Goal: Obtain resource: Download file/media

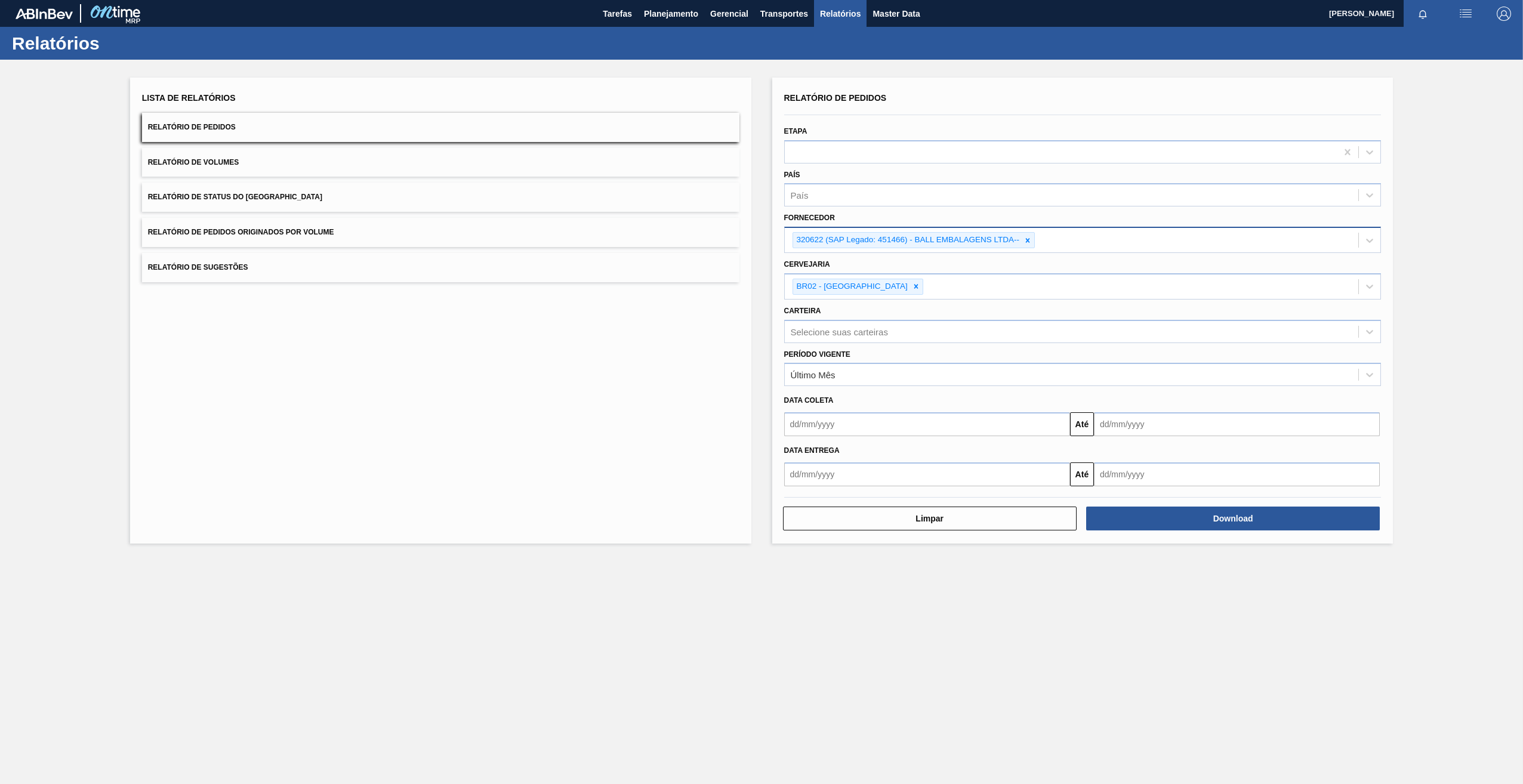
click at [1030, 234] on div at bounding box center [1027, 240] width 13 height 15
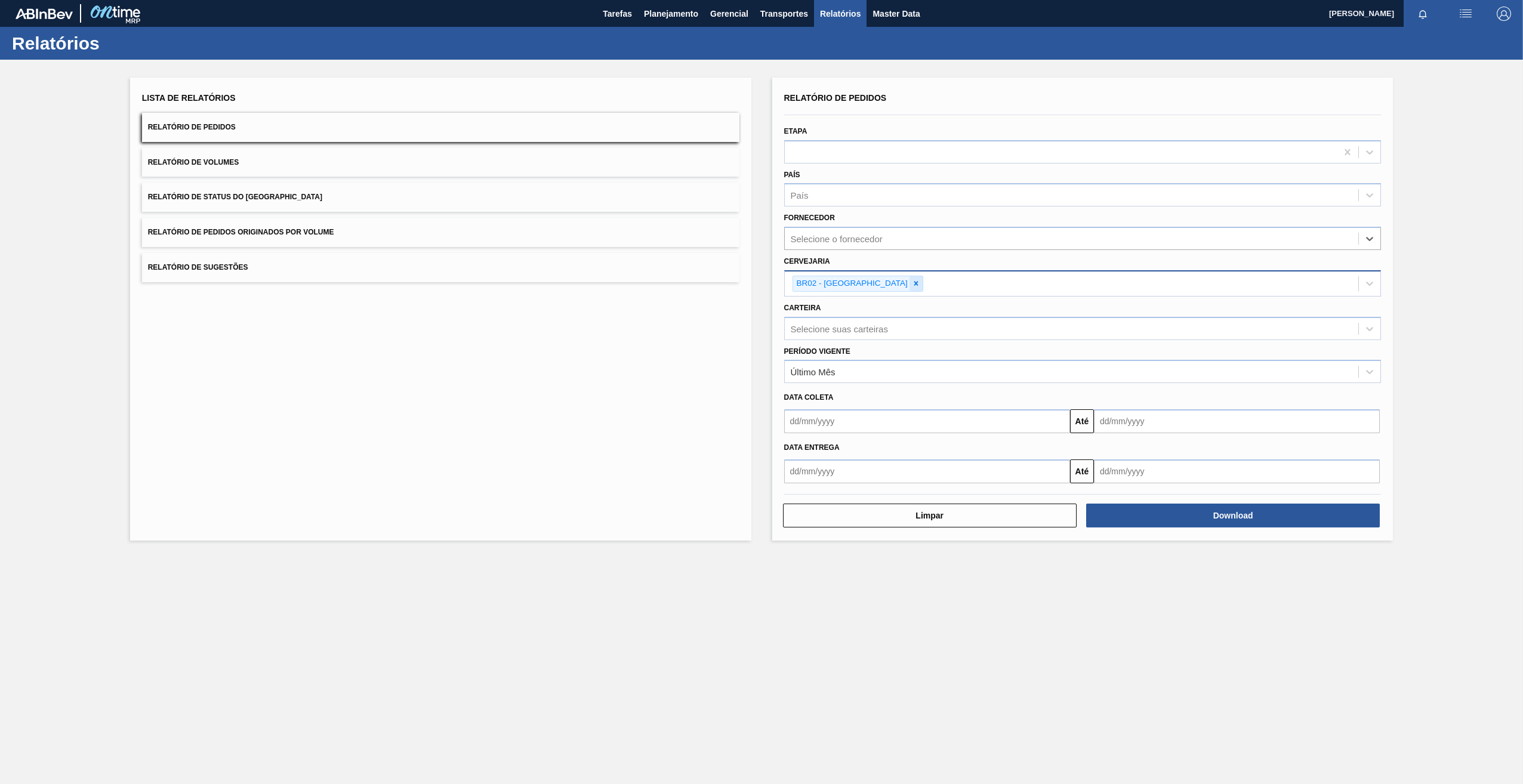
click at [910, 285] on div at bounding box center [916, 283] width 13 height 15
click at [843, 237] on div "Selecione o fornecedor" at bounding box center [836, 239] width 92 height 10
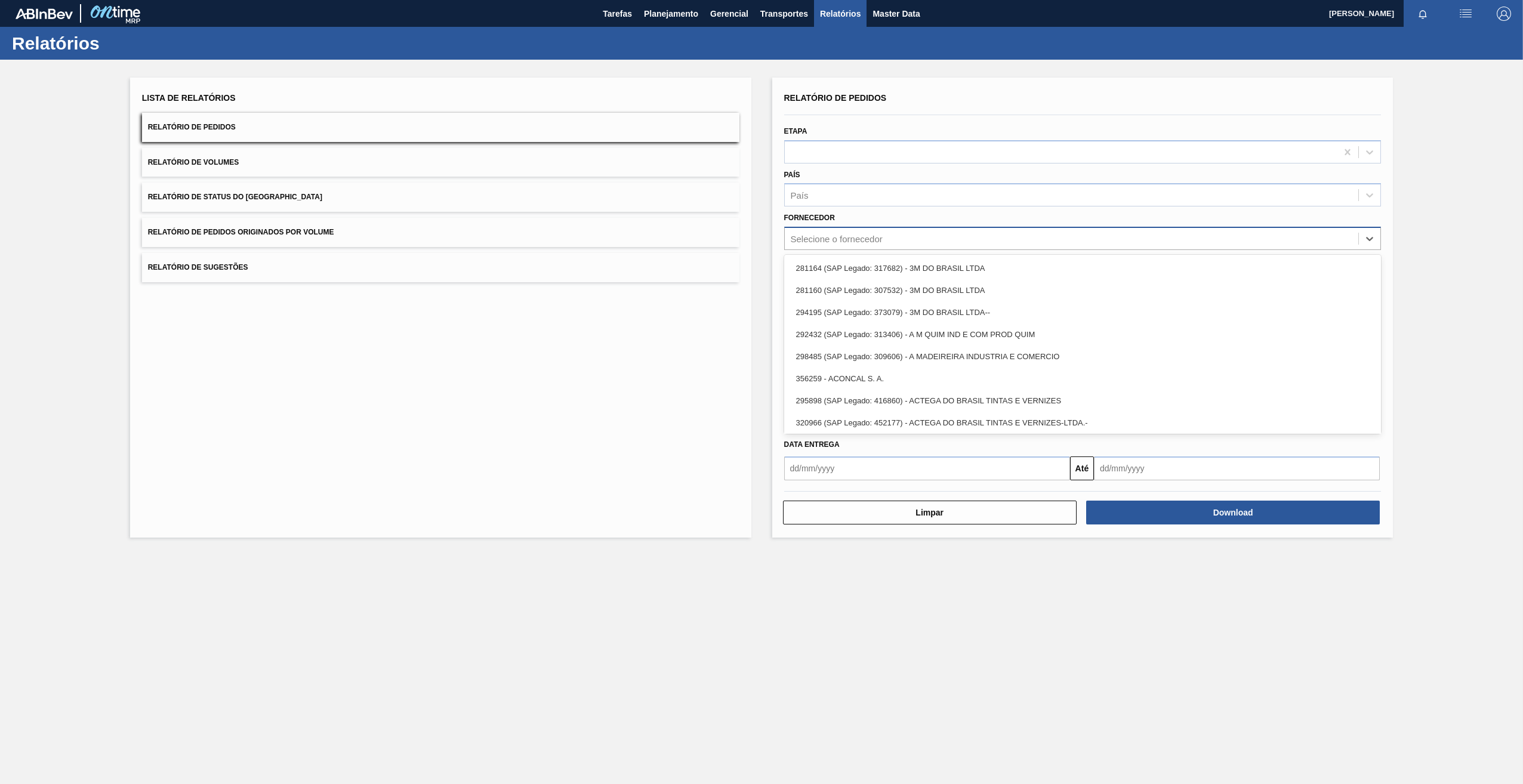
paste input "320622"
type input "320622"
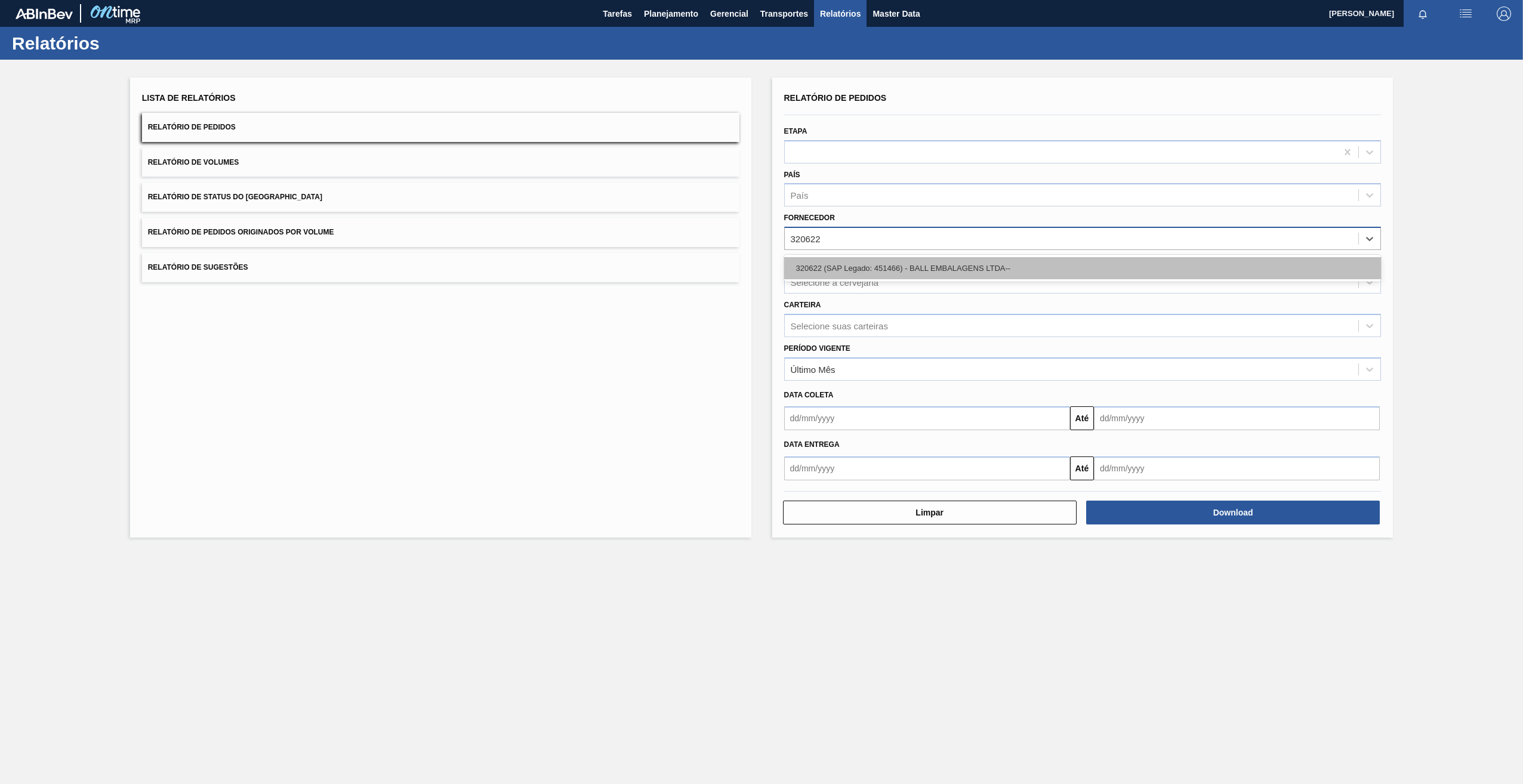
click at [899, 263] on div "320622 (SAP Legado: 451466) - BALL EMBALAGENS LTDA--" at bounding box center [1083, 268] width 597 height 22
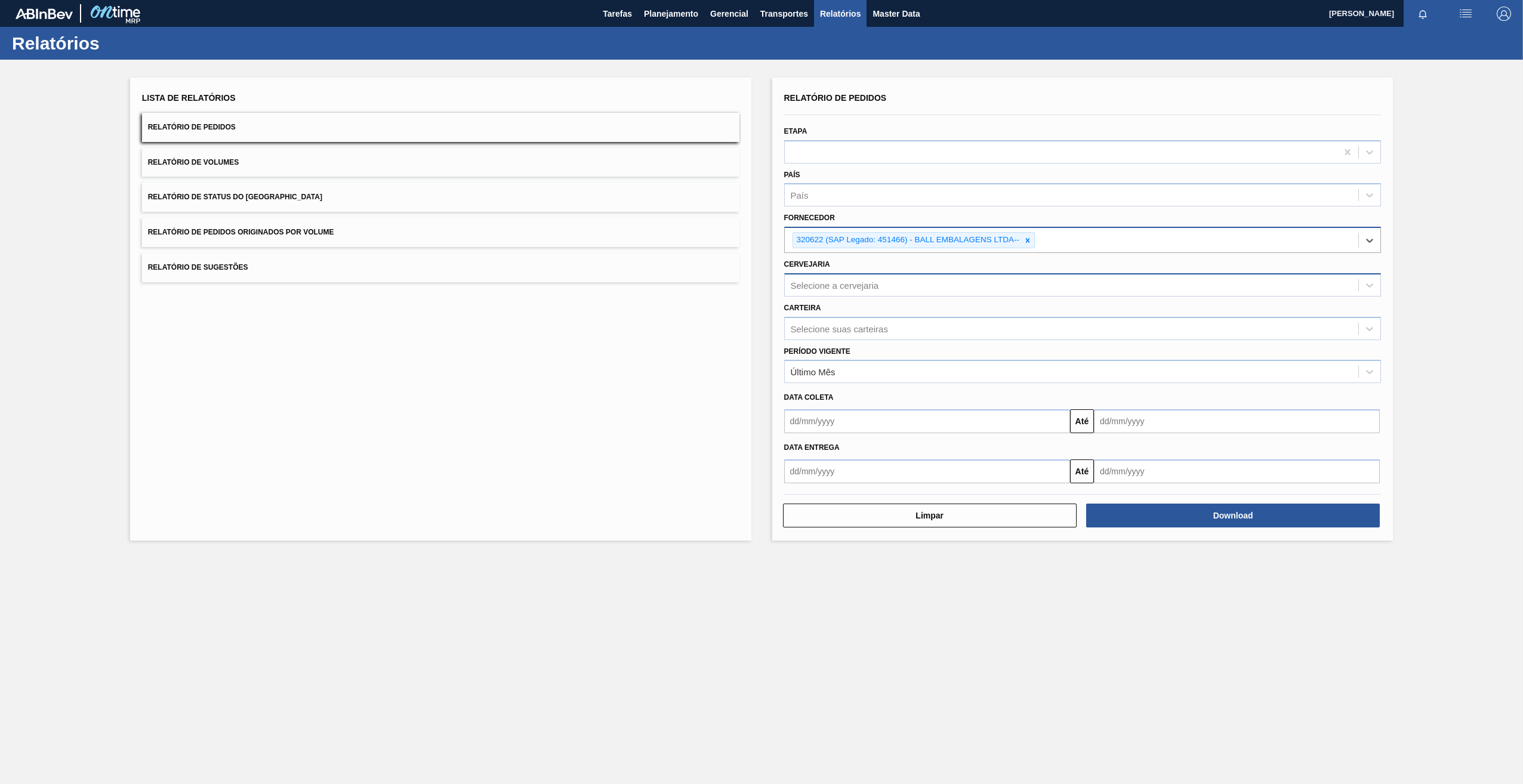
click at [890, 291] on div "Selecione a cervejaria" at bounding box center [1072, 284] width 574 height 18
type input "br02"
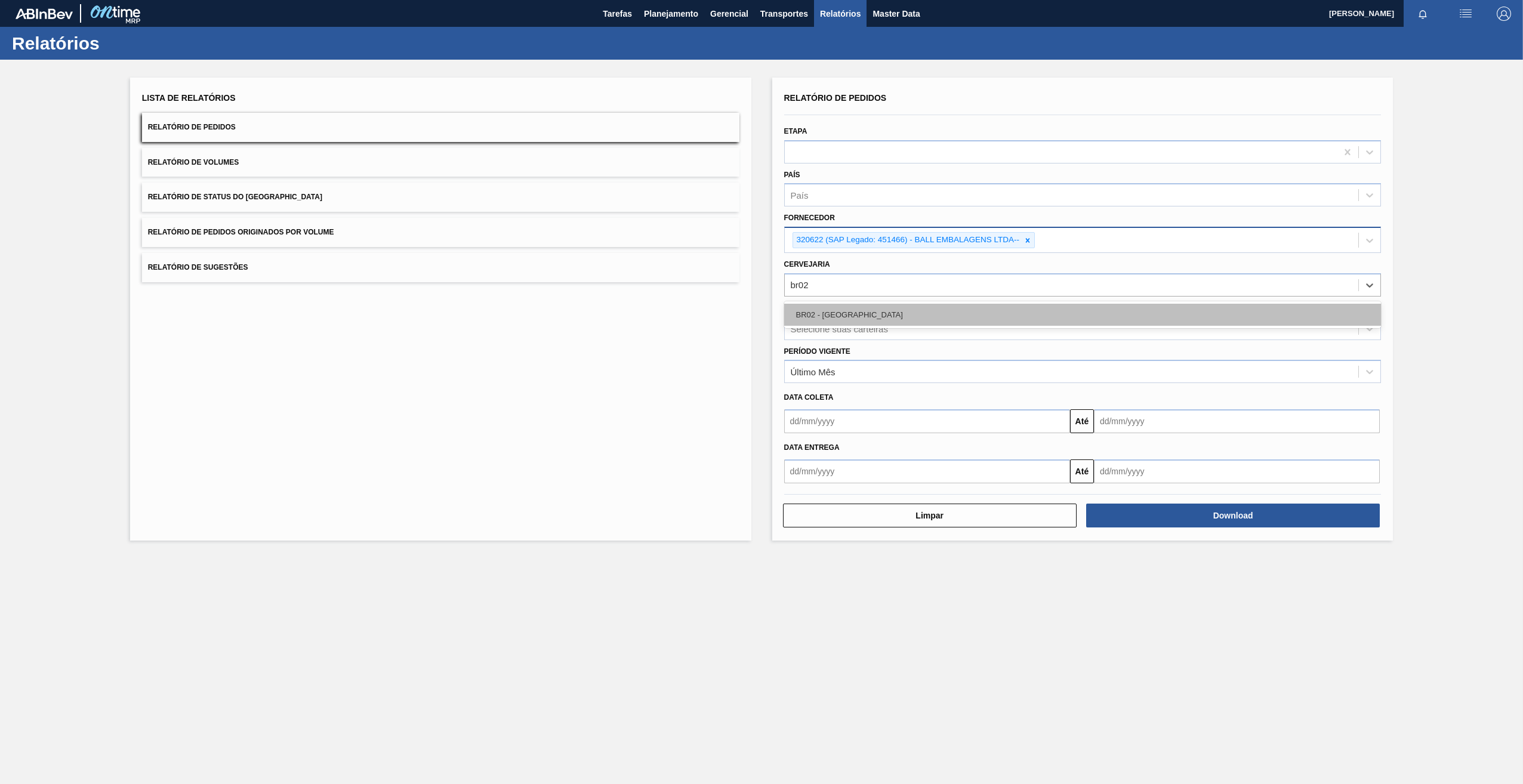
click at [871, 322] on div "BR02 - [GEOGRAPHIC_DATA]" at bounding box center [1083, 315] width 597 height 22
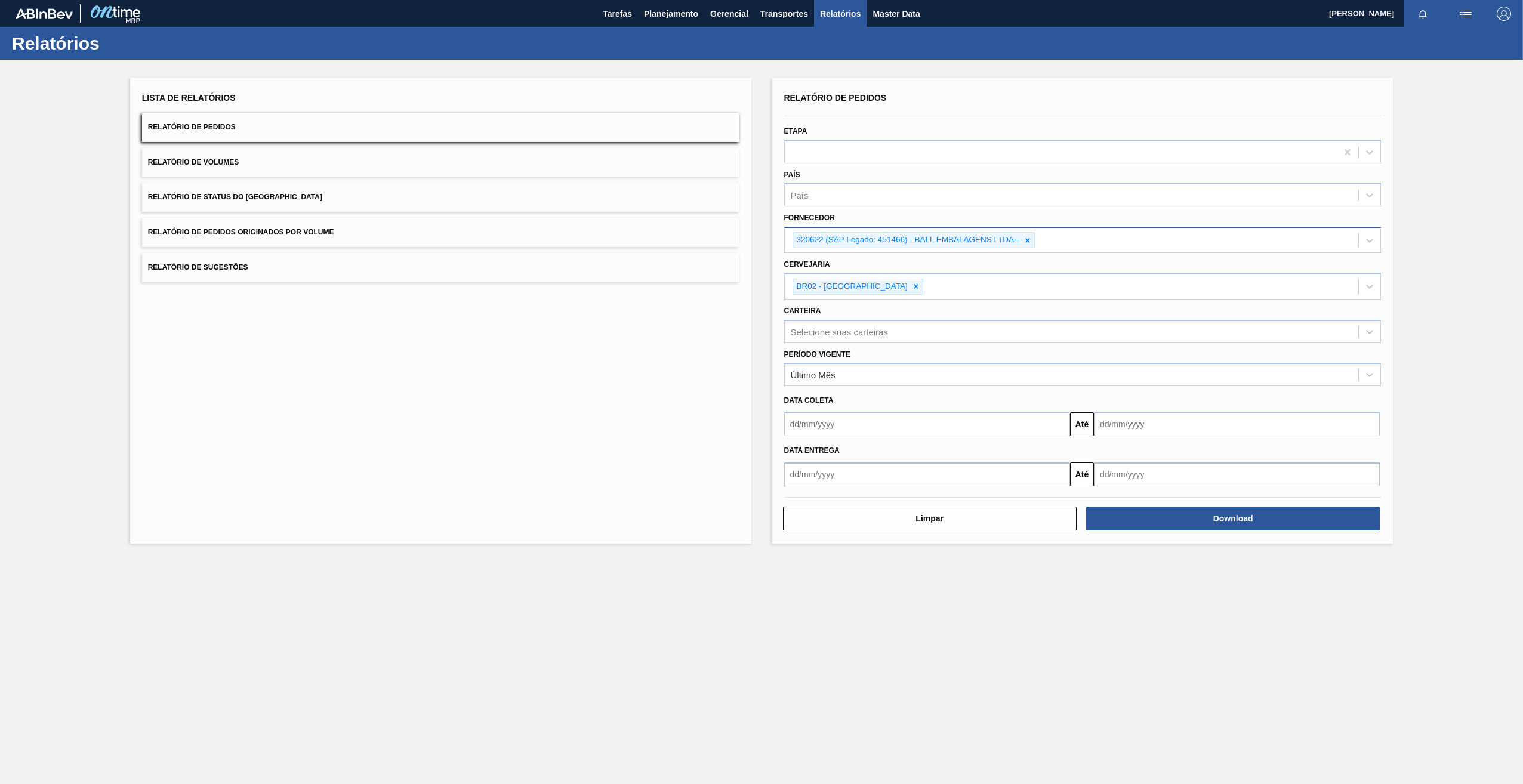
click at [1213, 532] on div "Relatório de Pedidos Etapa País País Fornecedor 320622 (SAP Legado: 451466) - B…" at bounding box center [1083, 310] width 621 height 466
click at [1215, 520] on button "Download" at bounding box center [1233, 518] width 294 height 24
click at [1028, 243] on icon at bounding box center [1027, 240] width 8 height 8
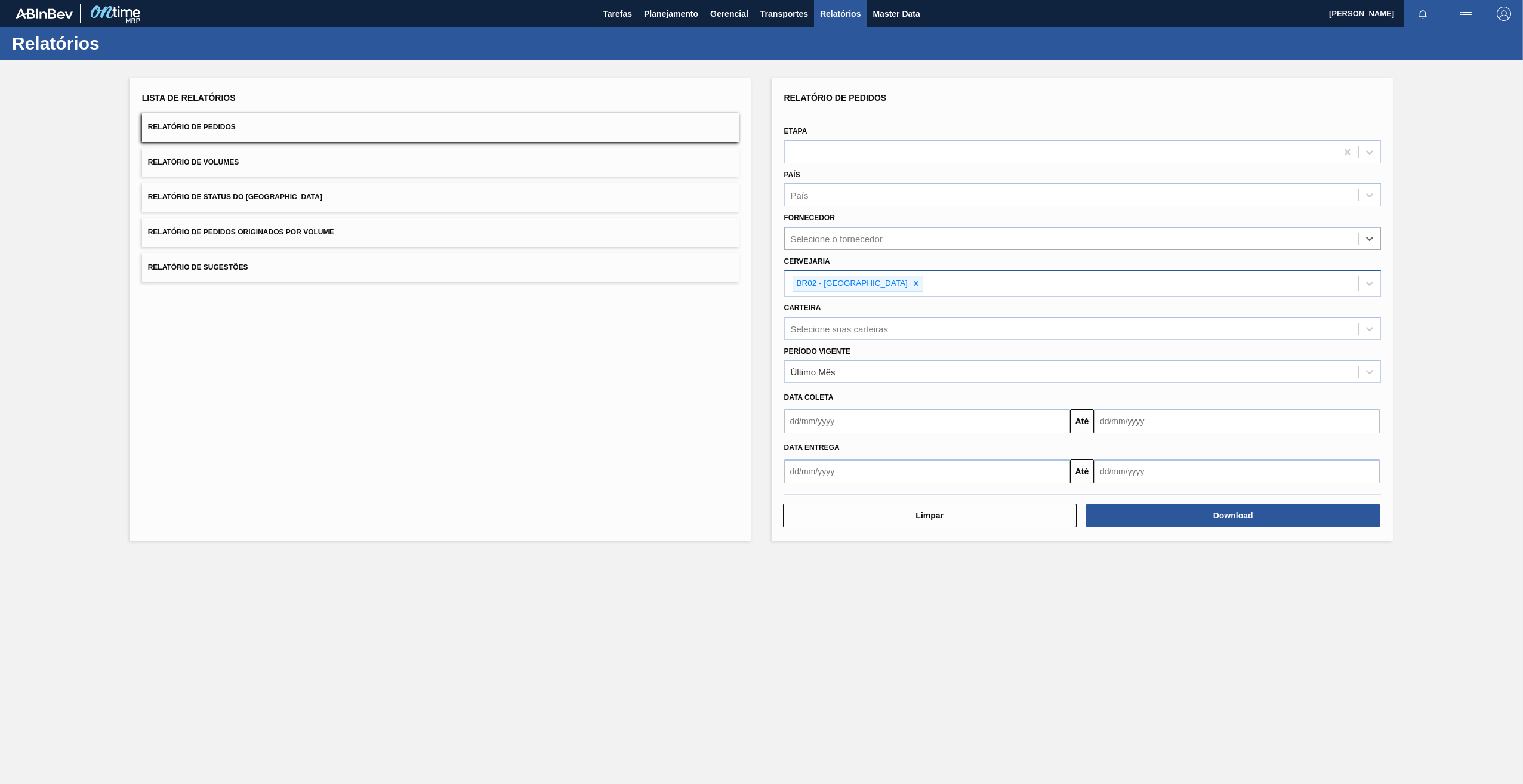
click at [868, 280] on div "BR02 - [GEOGRAPHIC_DATA]" at bounding box center [1072, 283] width 574 height 25
click at [912, 279] on icon at bounding box center [916, 283] width 8 height 8
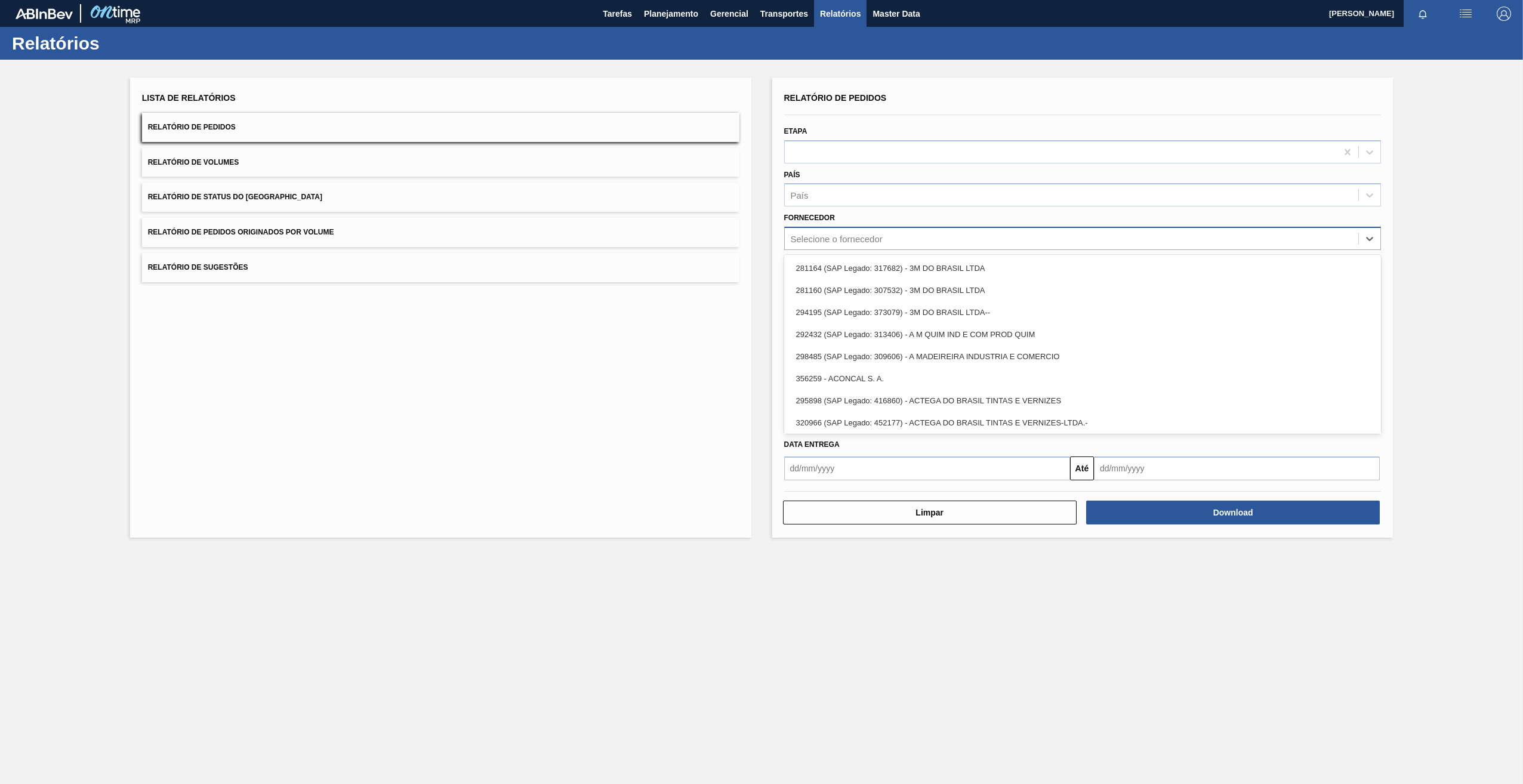
click at [860, 242] on div "Selecione o fornecedor" at bounding box center [836, 239] width 92 height 10
paste input "5800346697"
type input "5800346697"
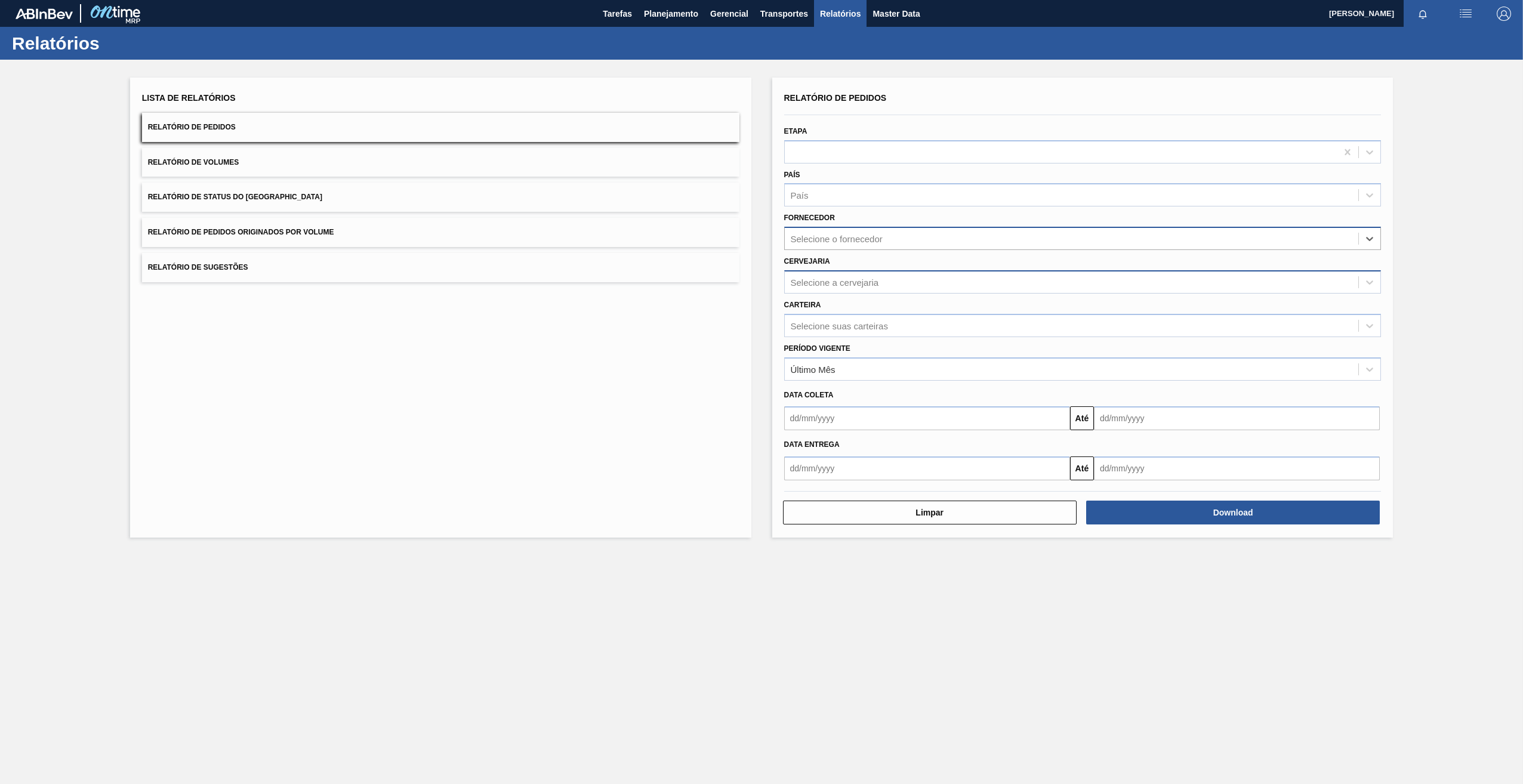
click at [893, 284] on div "Selecione a cervejaria" at bounding box center [1072, 282] width 574 height 18
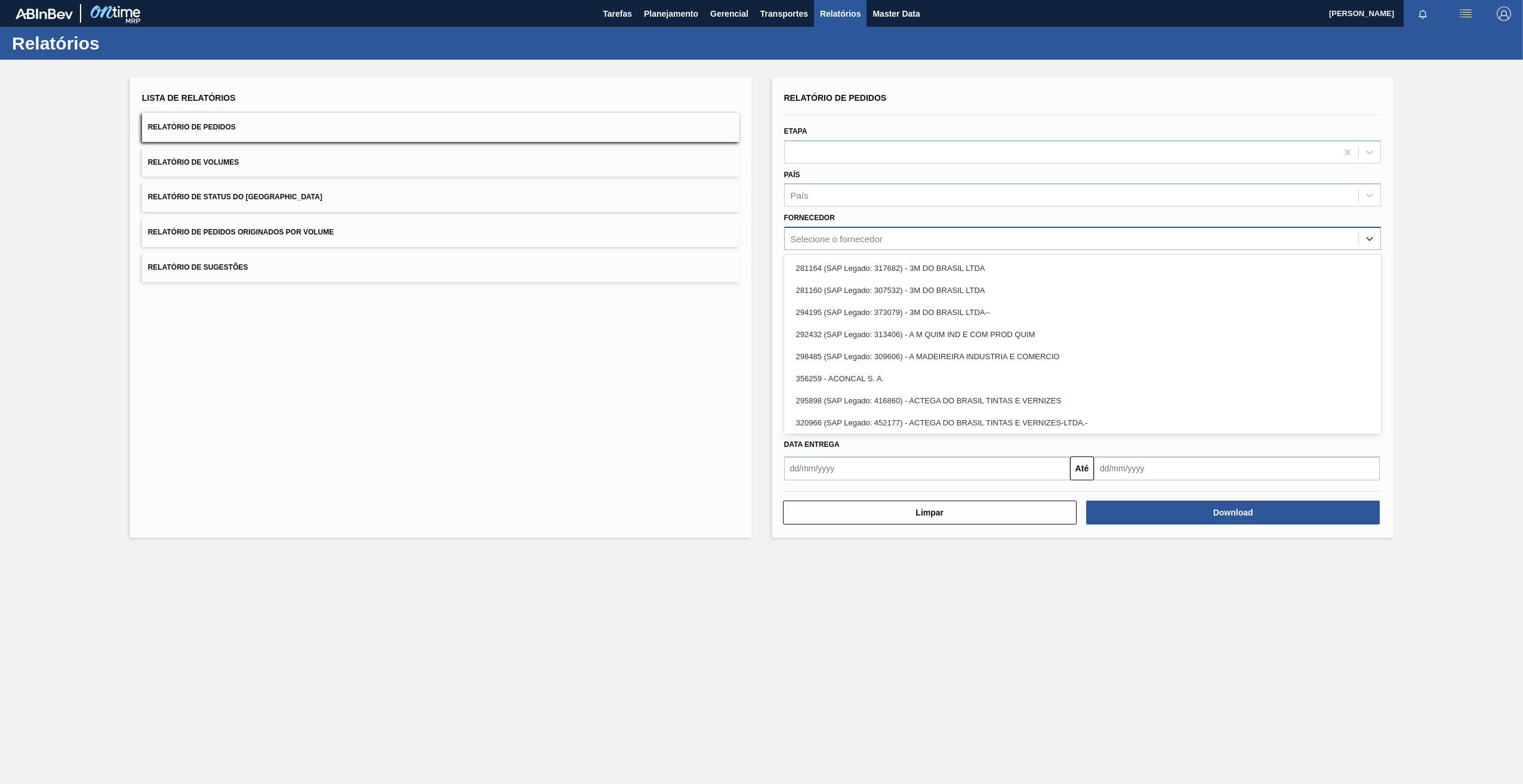
click at [872, 248] on div "Selecione o fornecedor" at bounding box center [1083, 238] width 597 height 23
paste input "289720"
type input "289720"
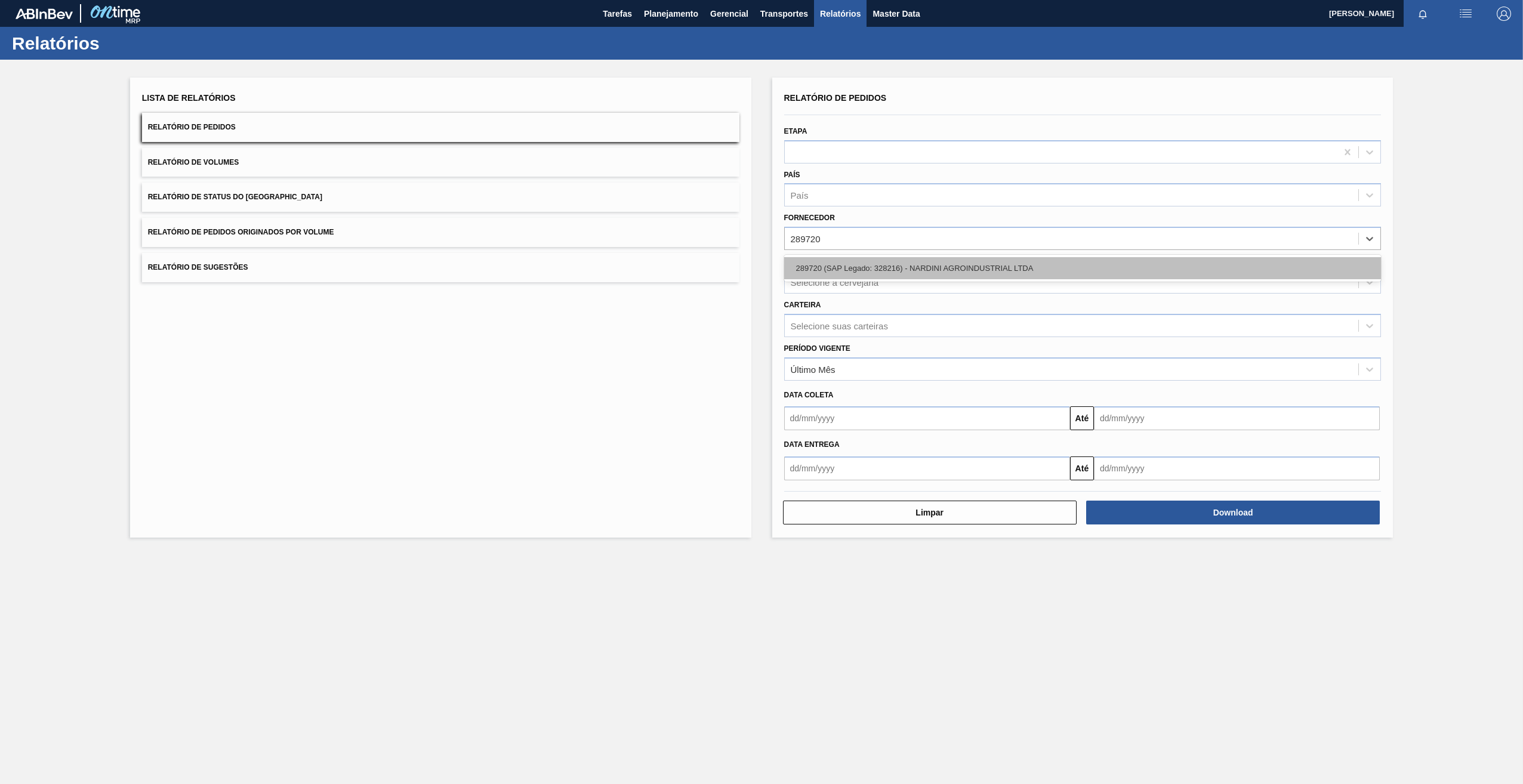
click at [874, 267] on div "289720 (SAP Legado: 328216) - NARDINI AGROINDUSTRIAL LTDA" at bounding box center [1083, 268] width 597 height 22
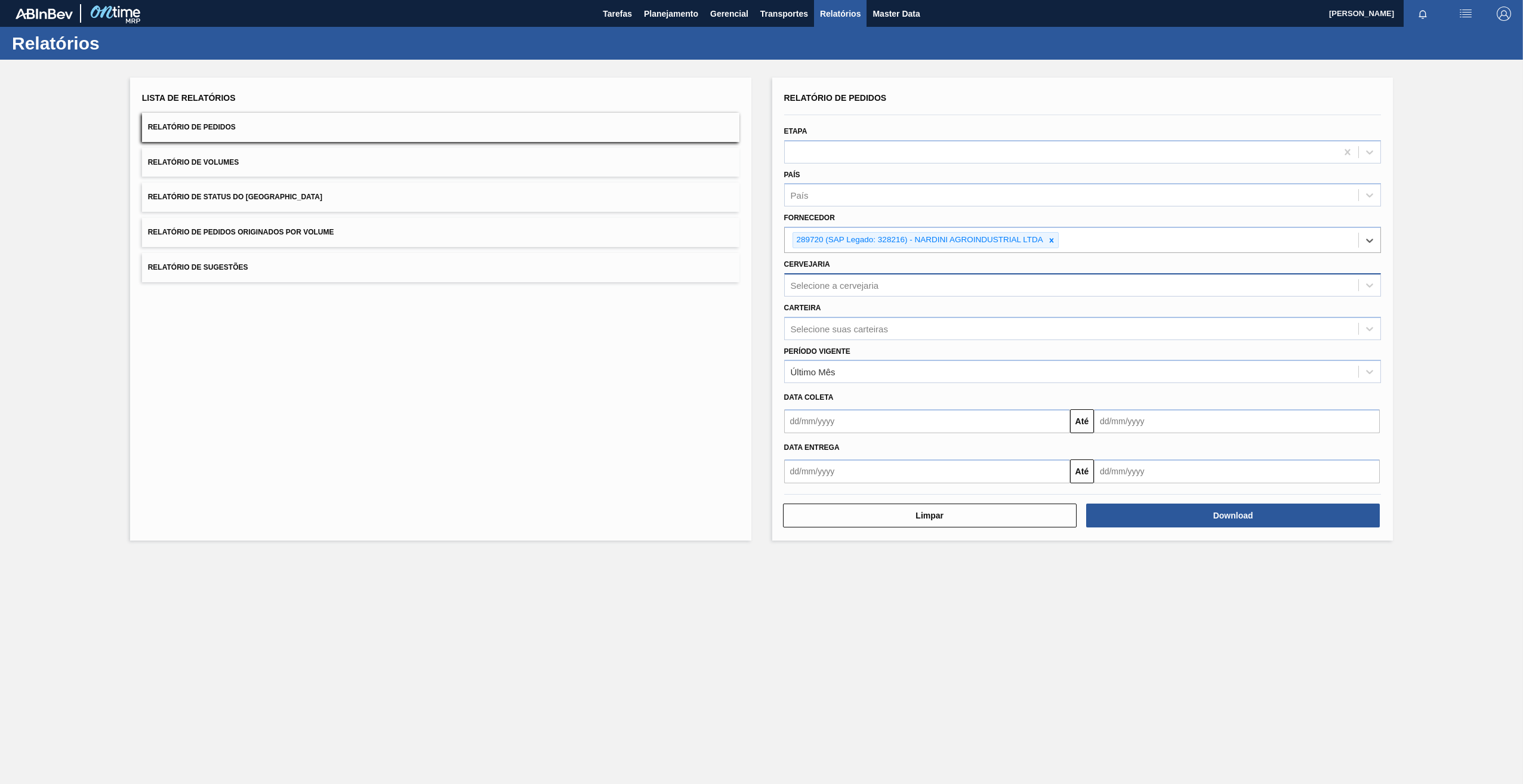
click at [843, 281] on div "Selecione a cervejaria" at bounding box center [835, 284] width 88 height 10
click at [889, 282] on div "Selecione a cervejaria" at bounding box center [1072, 284] width 574 height 18
type input "13"
click at [878, 303] on div "BR13 - Piraí" at bounding box center [1083, 315] width 597 height 22
click at [1217, 514] on button "Download" at bounding box center [1233, 518] width 294 height 24
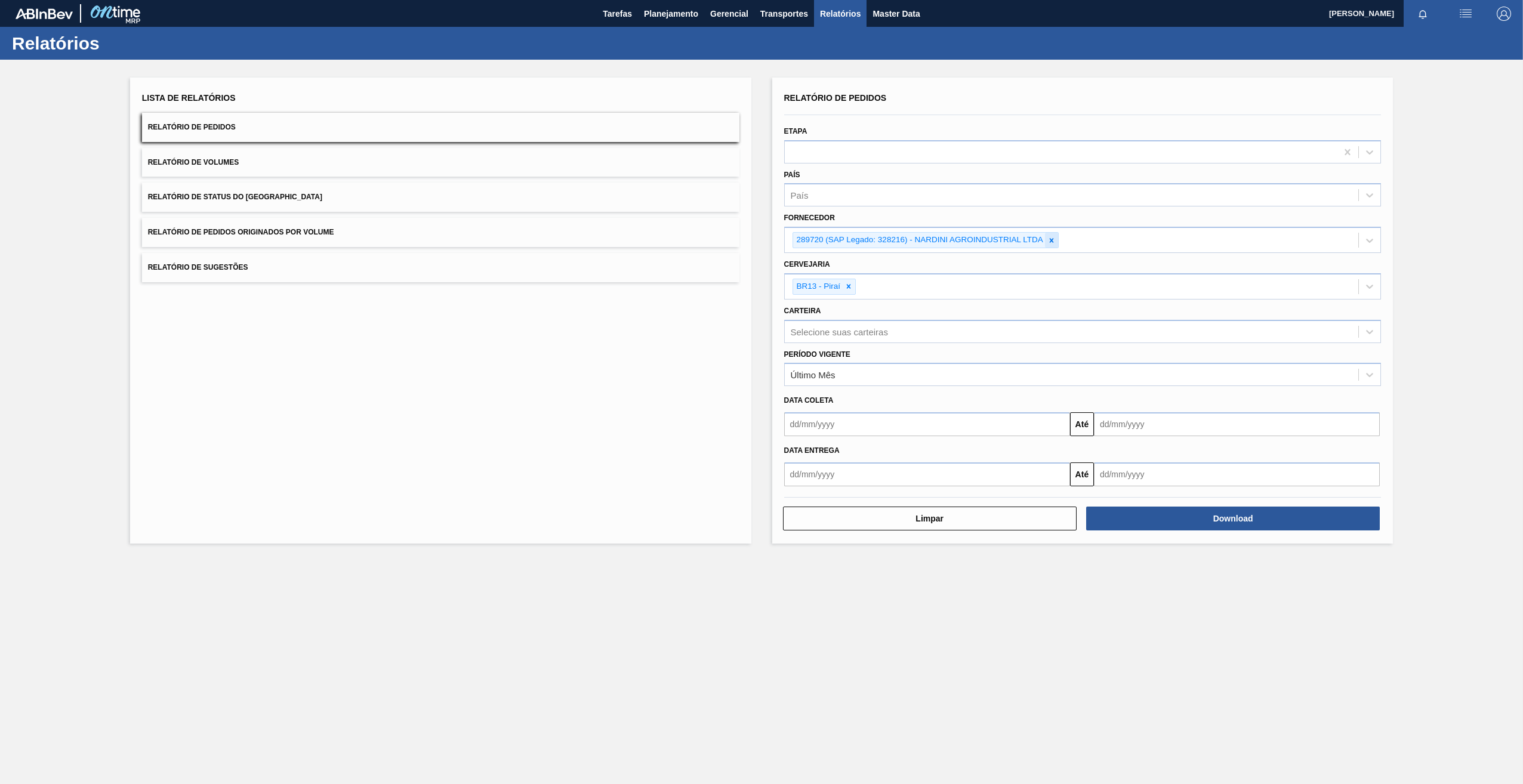
click at [1053, 239] on icon at bounding box center [1051, 240] width 8 height 8
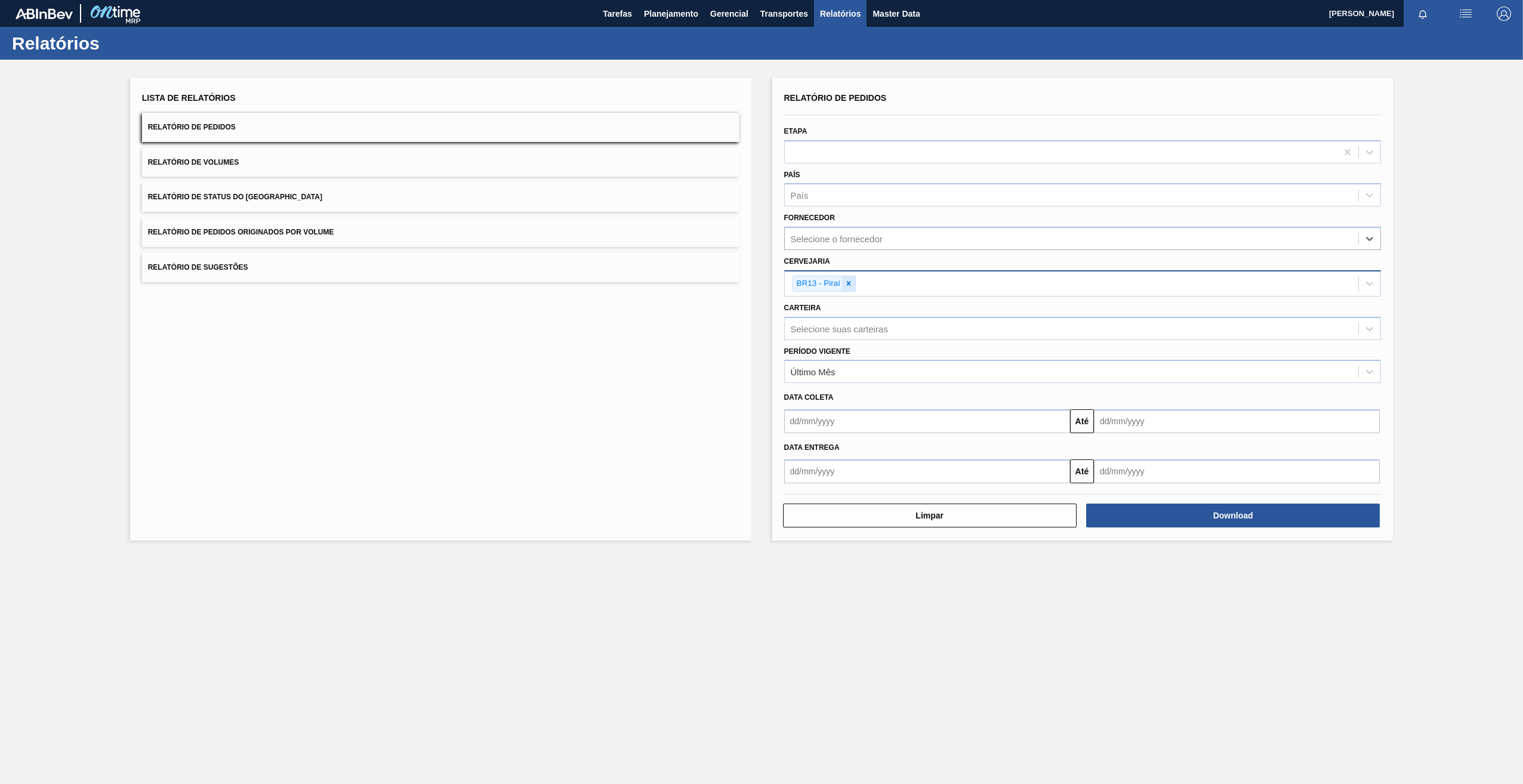
click at [849, 280] on icon at bounding box center [849, 283] width 8 height 8
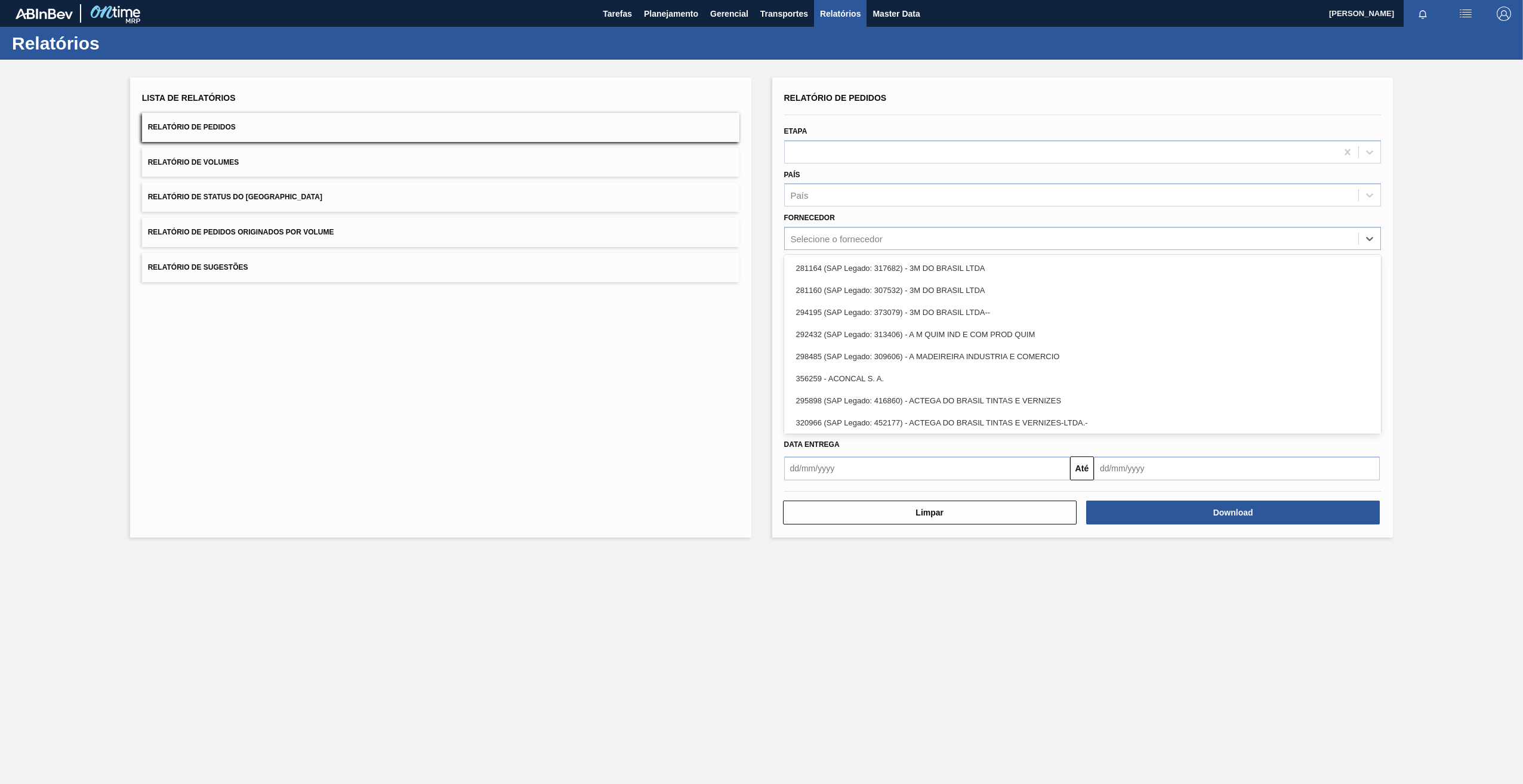
click at [854, 244] on div "Selecione o fornecedor" at bounding box center [1072, 239] width 574 height 18
paste input "289877"
type input "289877"
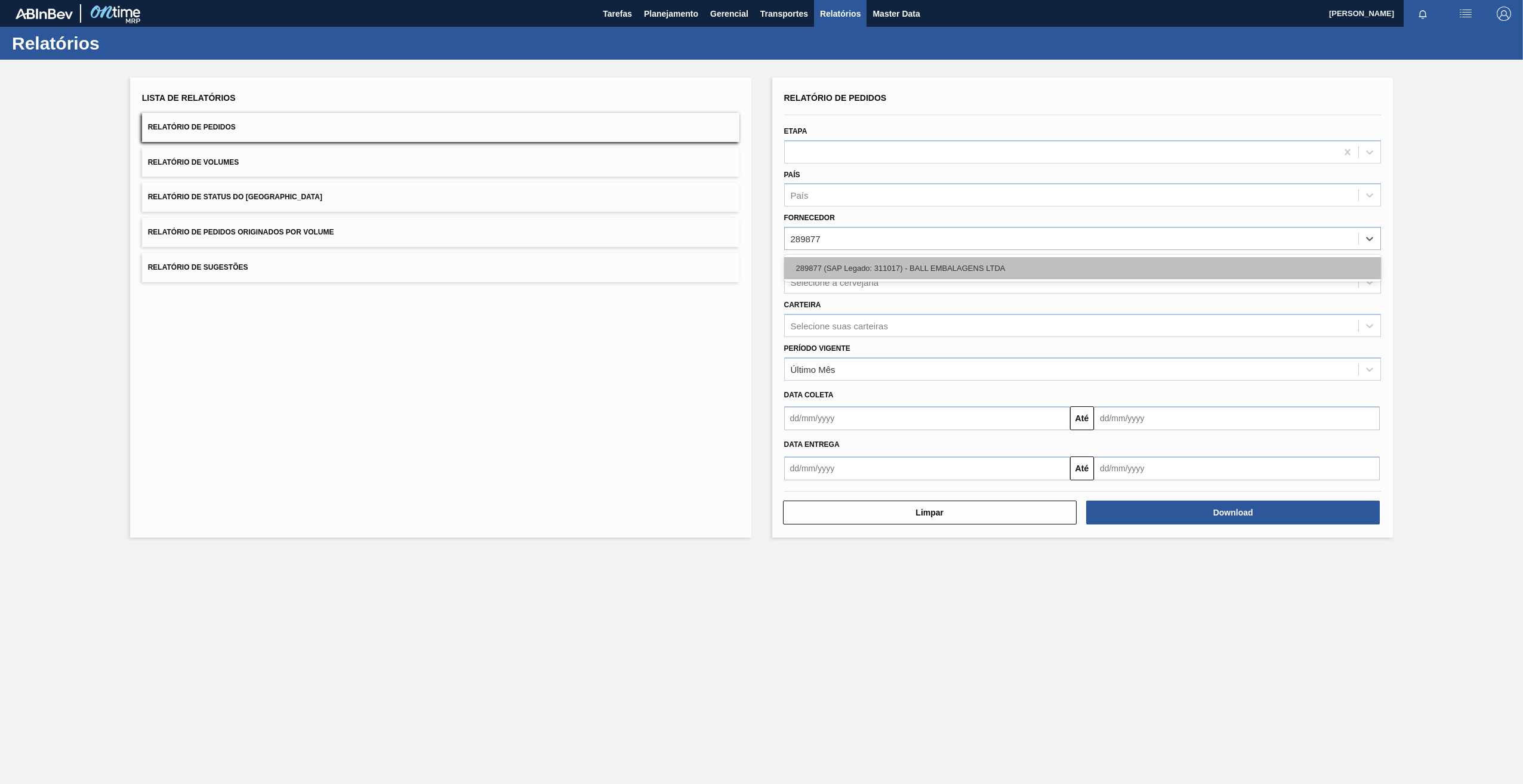
click at [854, 262] on div "289877 (SAP Legado: 311017) - BALL EMBALAGENS LTDA" at bounding box center [1083, 268] width 597 height 22
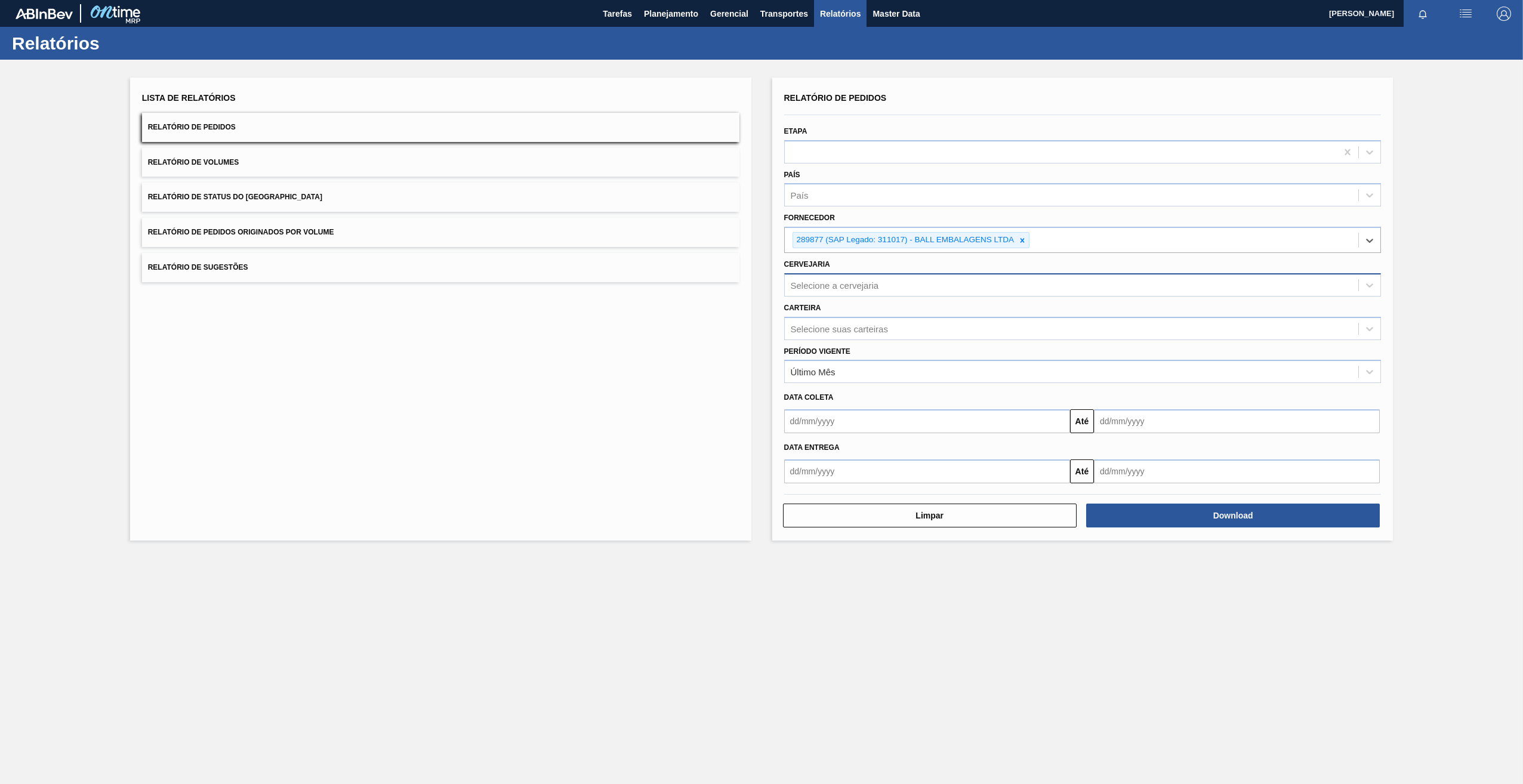
click at [850, 282] on div "Selecione a cervejaria" at bounding box center [835, 284] width 88 height 10
type input "13"
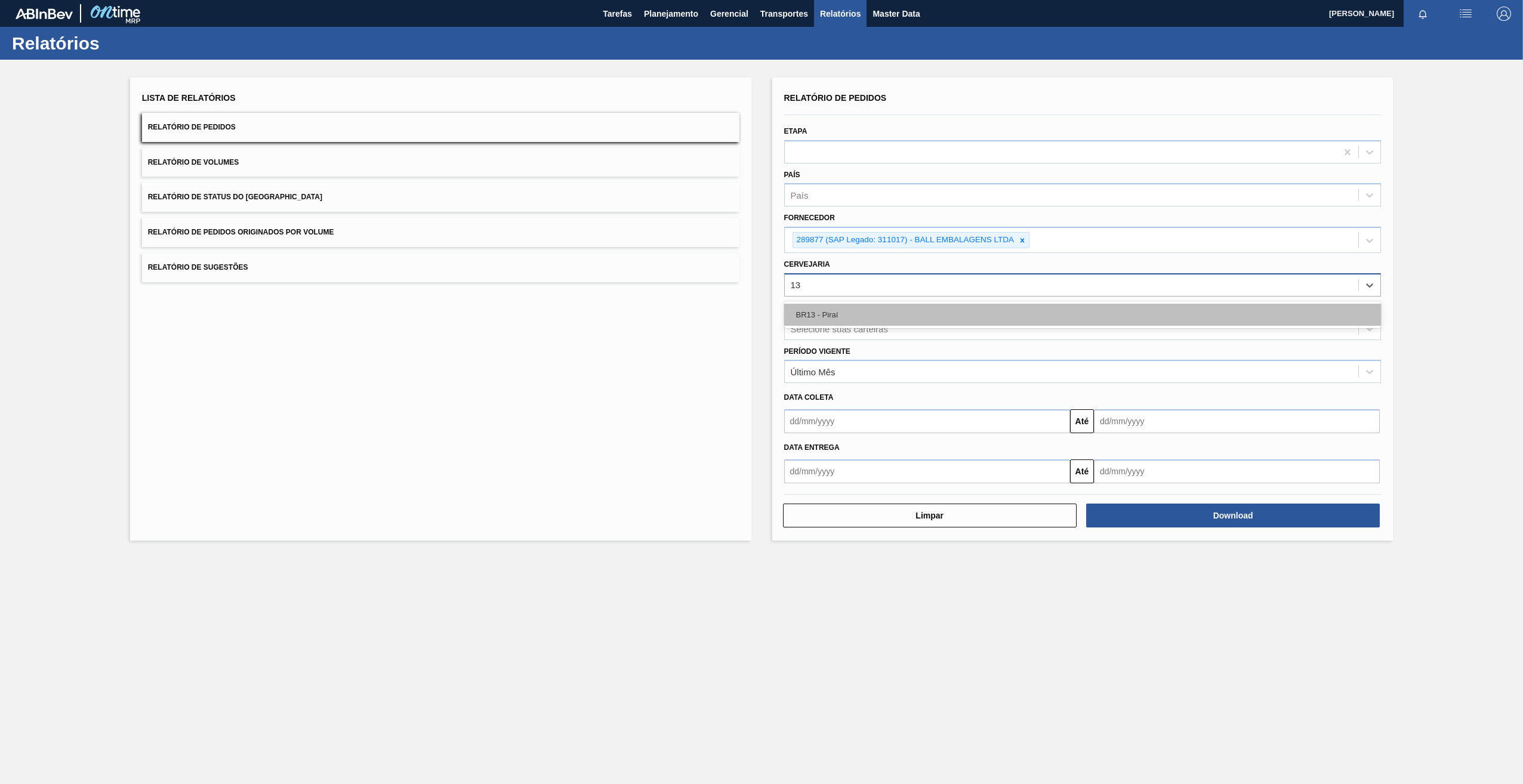
click at [846, 310] on div "BR13 - Piraí" at bounding box center [1083, 315] width 597 height 22
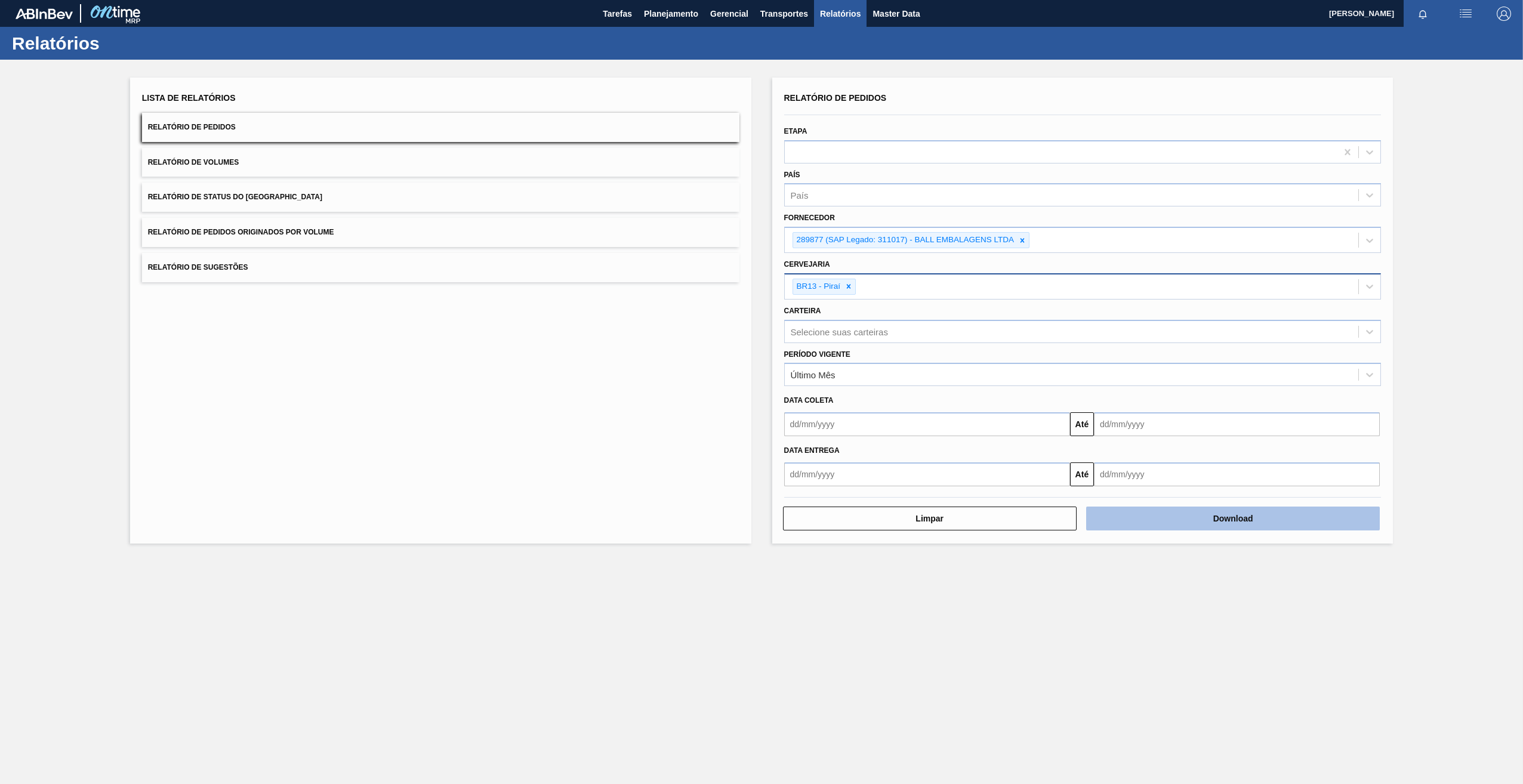
drag, startPoint x: 1228, startPoint y: 514, endPoint x: 1227, endPoint y: 521, distance: 7.1
click at [1227, 521] on button "Download" at bounding box center [1233, 518] width 294 height 24
click at [1018, 237] on div at bounding box center [1022, 240] width 13 height 15
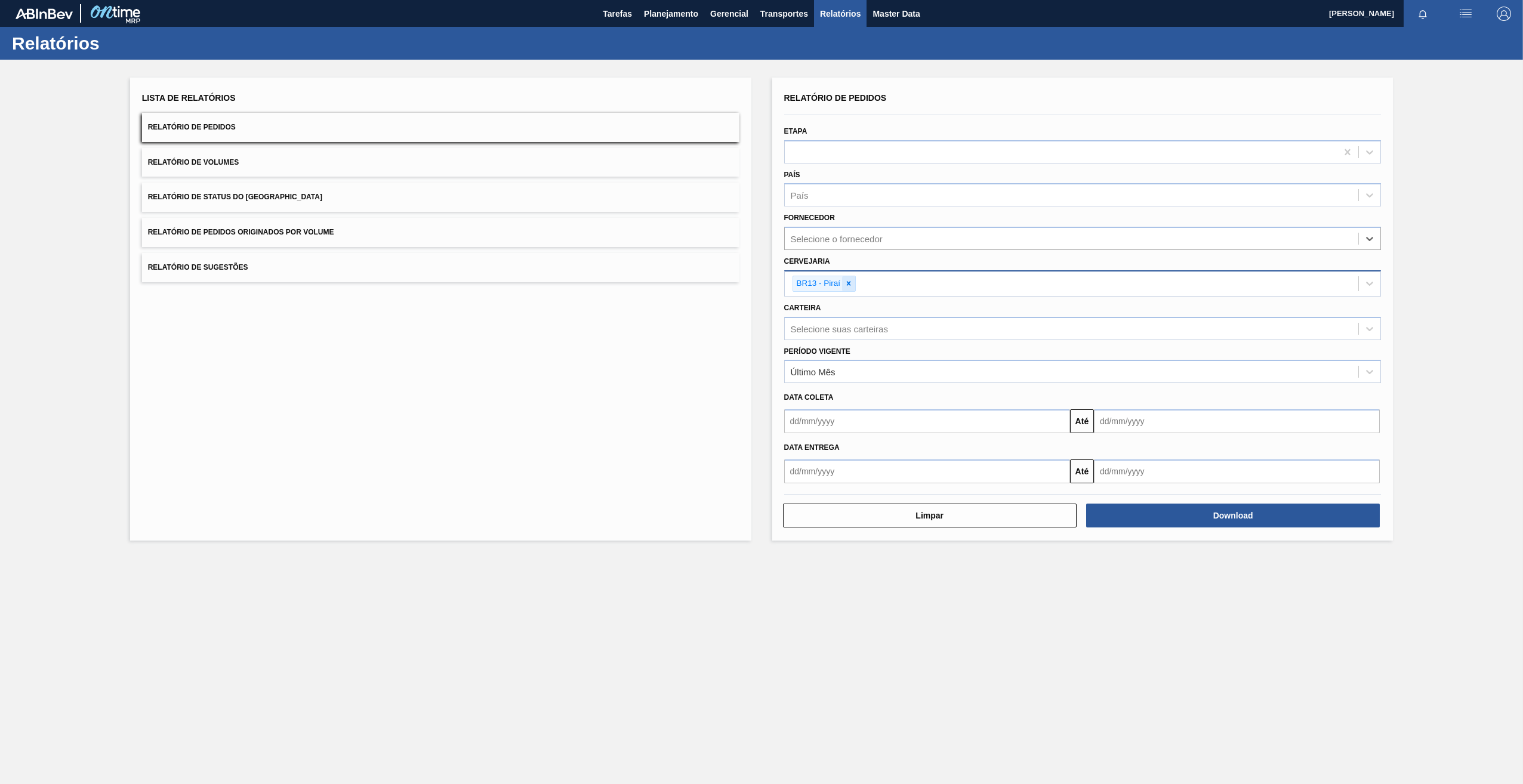
click at [849, 283] on icon at bounding box center [849, 283] width 8 height 8
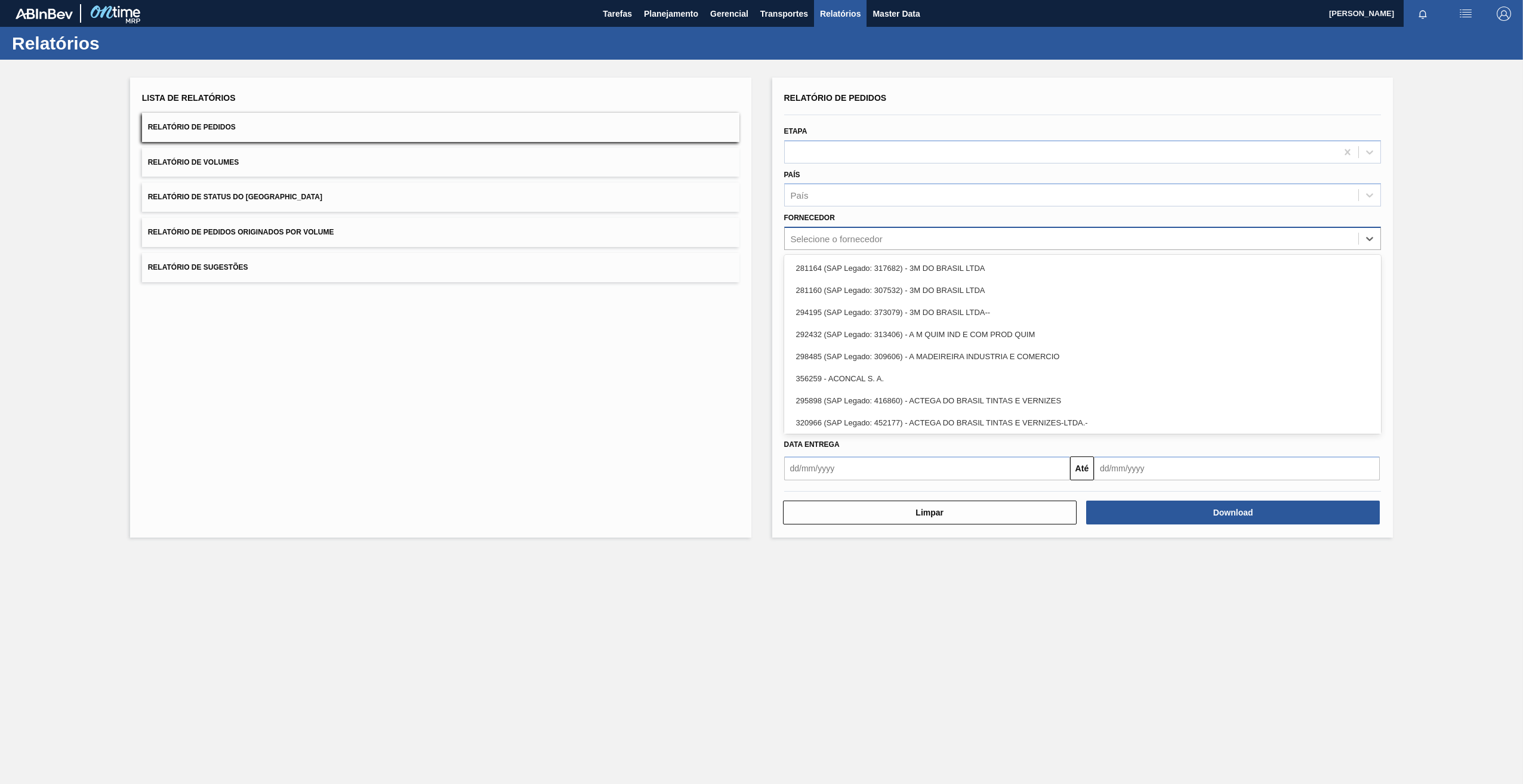
click at [833, 237] on div "Selecione o fornecedor" at bounding box center [836, 239] width 92 height 10
paste input "280304"
type input "280304"
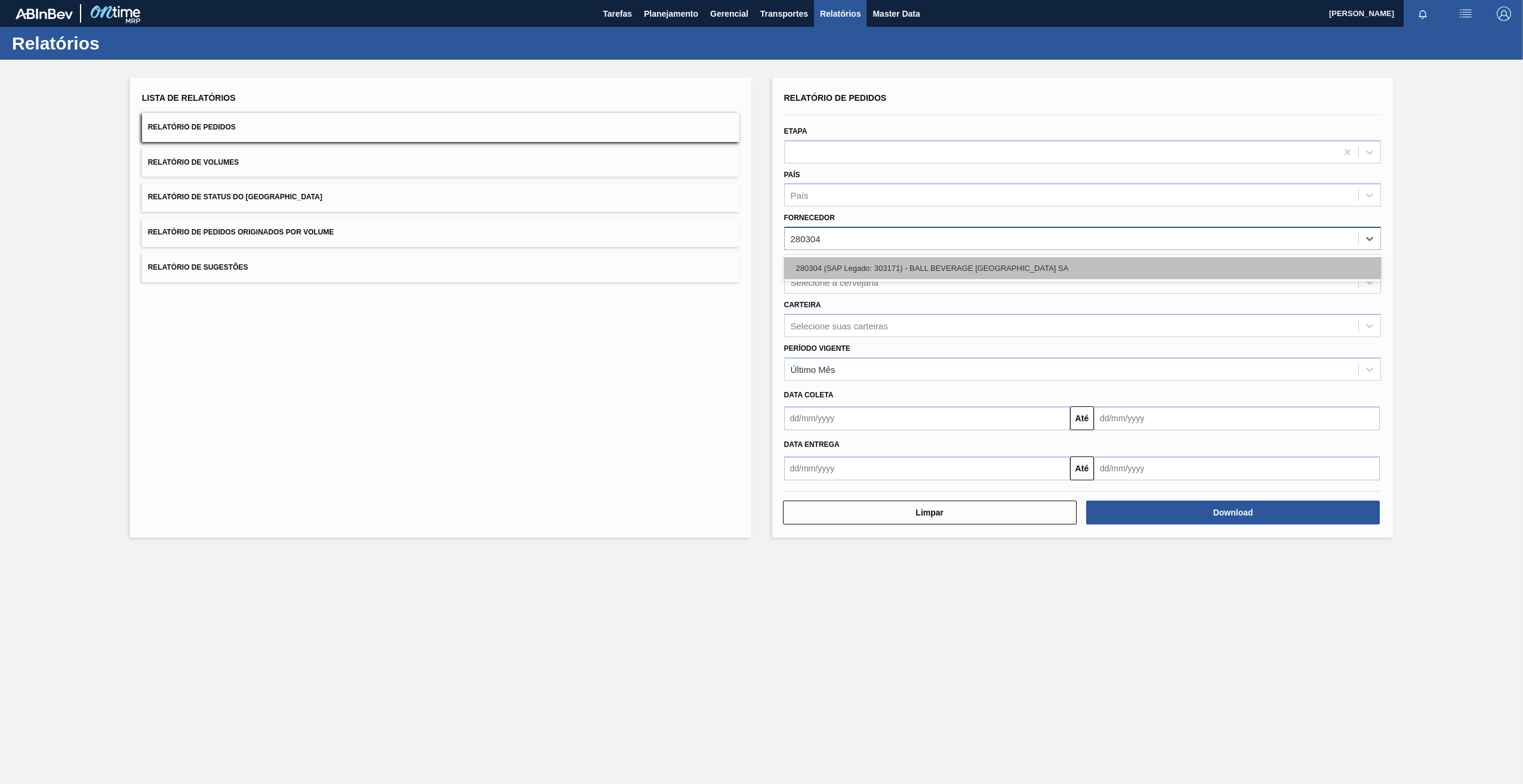
click at [875, 262] on div "280304 (SAP Legado: 303171) - BALL BEVERAGE [GEOGRAPHIC_DATA] SA" at bounding box center [1083, 268] width 597 height 22
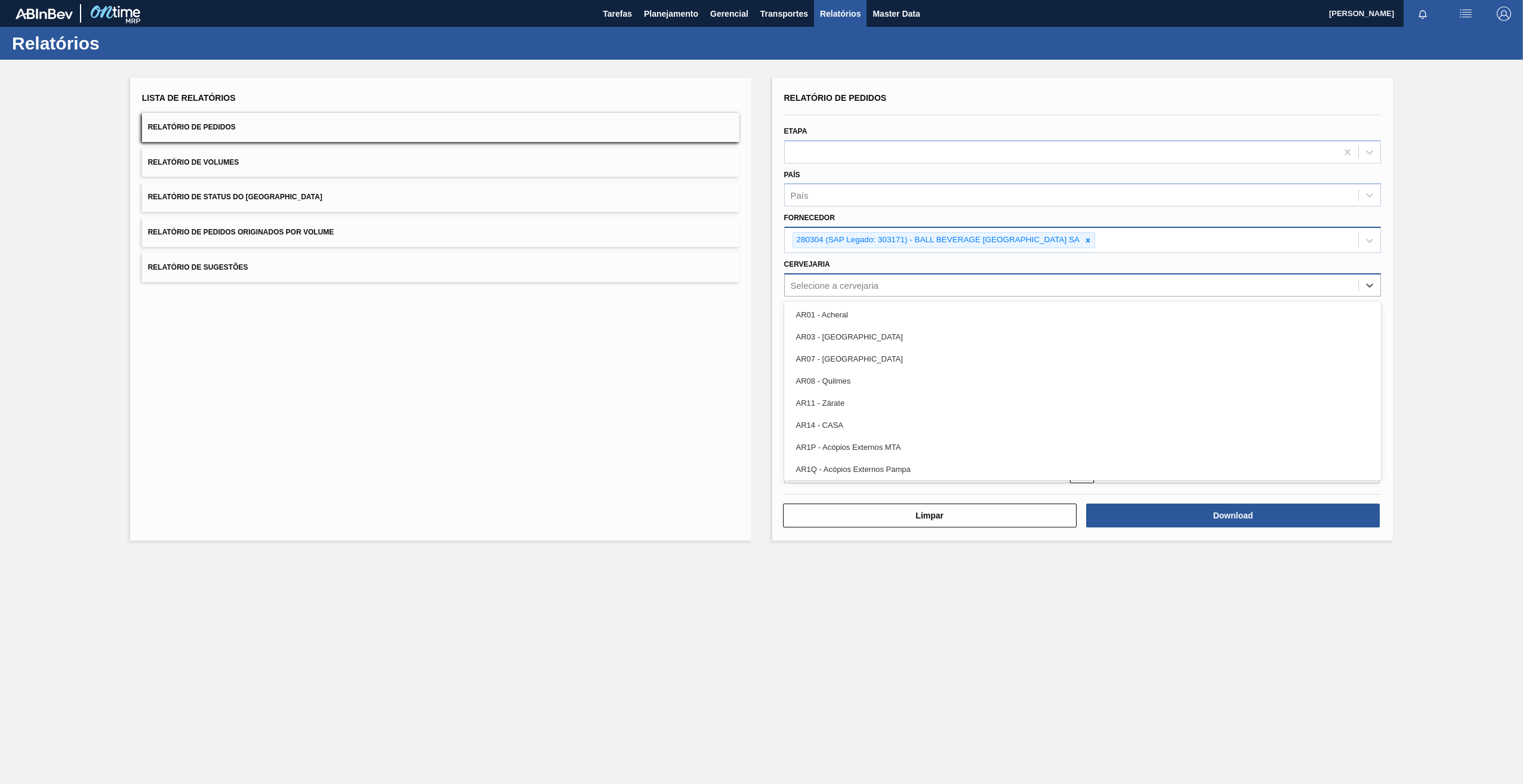
click at [846, 287] on div "Selecione a cervejaria" at bounding box center [835, 284] width 88 height 10
type input "22"
click at [828, 310] on div "BR22 - Viamão" at bounding box center [1083, 315] width 597 height 22
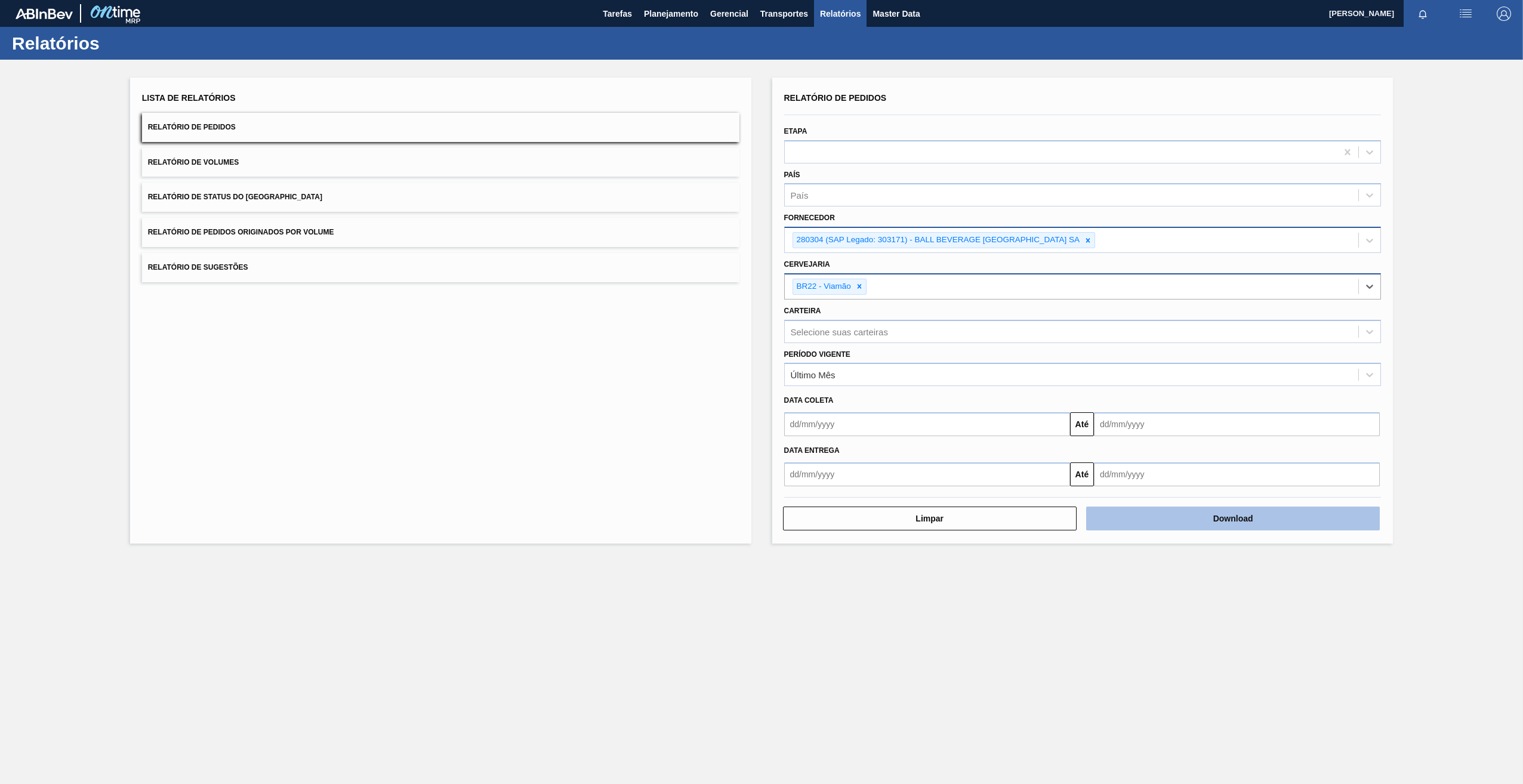
click at [1196, 518] on button "Download" at bounding box center [1233, 518] width 294 height 24
